Goal: Information Seeking & Learning: Learn about a topic

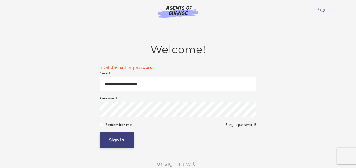
click at [111, 142] on button "Sign in" at bounding box center [117, 139] width 34 height 15
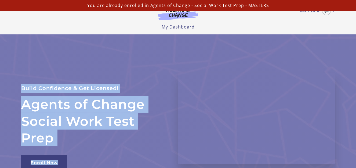
drag, startPoint x: 265, startPoint y: 46, endPoint x: 265, endPoint y: 34, distance: 12.6
click at [265, 34] on body "Skip to main content Earvita M My Account Support Sign Out Toggle menu Menu My …" at bounding box center [178, 84] width 356 height 168
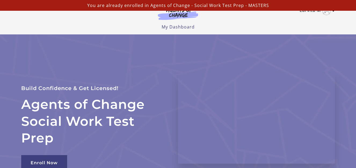
click at [334, 12] on icon "Toggle menu" at bounding box center [333, 11] width 3 height 4
click at [343, 19] on header "Earvita M My Account Support Sign Out Toggle menu Menu My Dashboard My Account …" at bounding box center [178, 17] width 356 height 34
click at [275, 38] on div "Agents of Change Social Work Test Prep Build Confidence & Get Licensed! Enroll …" at bounding box center [178, 118] width 322 height 168
click at [271, 23] on div "Earvita M My Account Support Sign Out Toggle menu Menu My Dashboard My Account …" at bounding box center [178, 15] width 314 height 30
click at [335, 12] on icon "Toggle menu" at bounding box center [333, 11] width 3 height 4
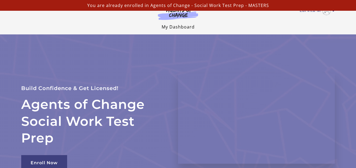
click at [181, 27] on link "My Dashboard" at bounding box center [178, 27] width 33 height 6
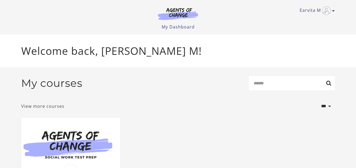
click at [45, 107] on link "View more courses" at bounding box center [42, 106] width 43 height 6
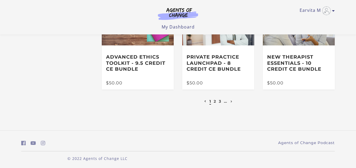
scroll to position [158, 0]
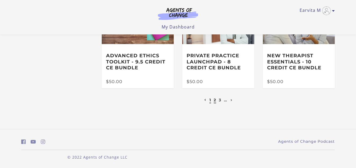
click at [216, 99] on link "2" at bounding box center [215, 100] width 2 height 5
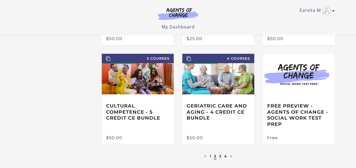
scroll to position [107, 0]
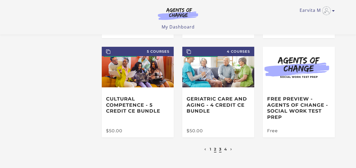
click at [220, 150] on link "3" at bounding box center [220, 149] width 2 height 5
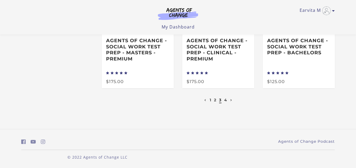
scroll to position [167, 0]
click at [227, 101] on link "4" at bounding box center [225, 100] width 3 height 5
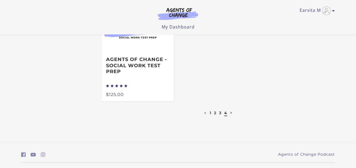
scroll to position [27, 0]
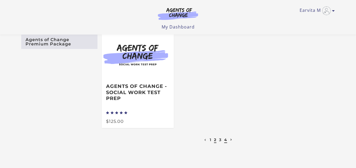
click at [215, 141] on link "2" at bounding box center [215, 139] width 2 height 5
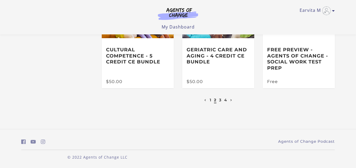
scroll to position [131, 0]
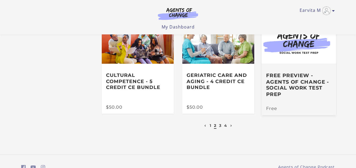
click at [299, 97] on h3 "Free Preview - Agents of Change - Social Work Test Prep" at bounding box center [299, 84] width 66 height 25
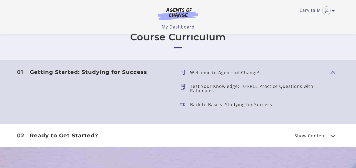
scroll to position [457, 0]
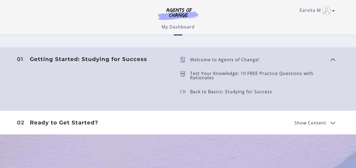
click at [333, 123] on button "Show Content" at bounding box center [333, 122] width 4 height 7
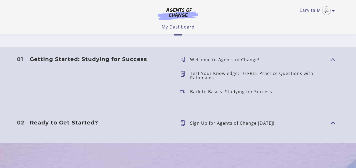
click at [331, 123] on span "Show Content" at bounding box center [331, 122] width 0 height 47
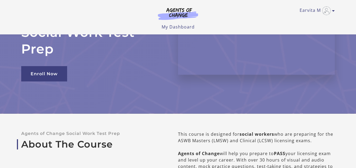
scroll to position [0, 0]
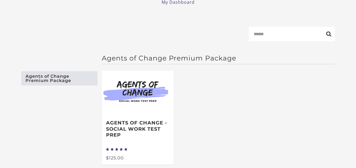
scroll to position [27, 0]
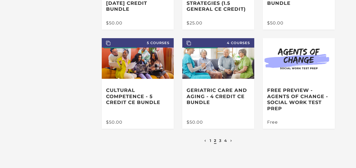
scroll to position [142, 0]
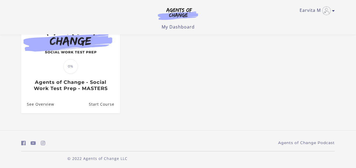
scroll to position [73, 0]
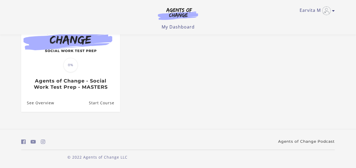
click at [301, 141] on link "Agents of Change Podcast" at bounding box center [306, 142] width 57 height 6
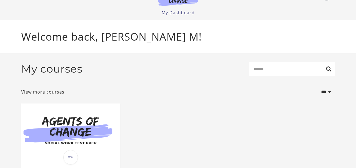
scroll to position [0, 0]
